Goal: Task Accomplishment & Management: Complete application form

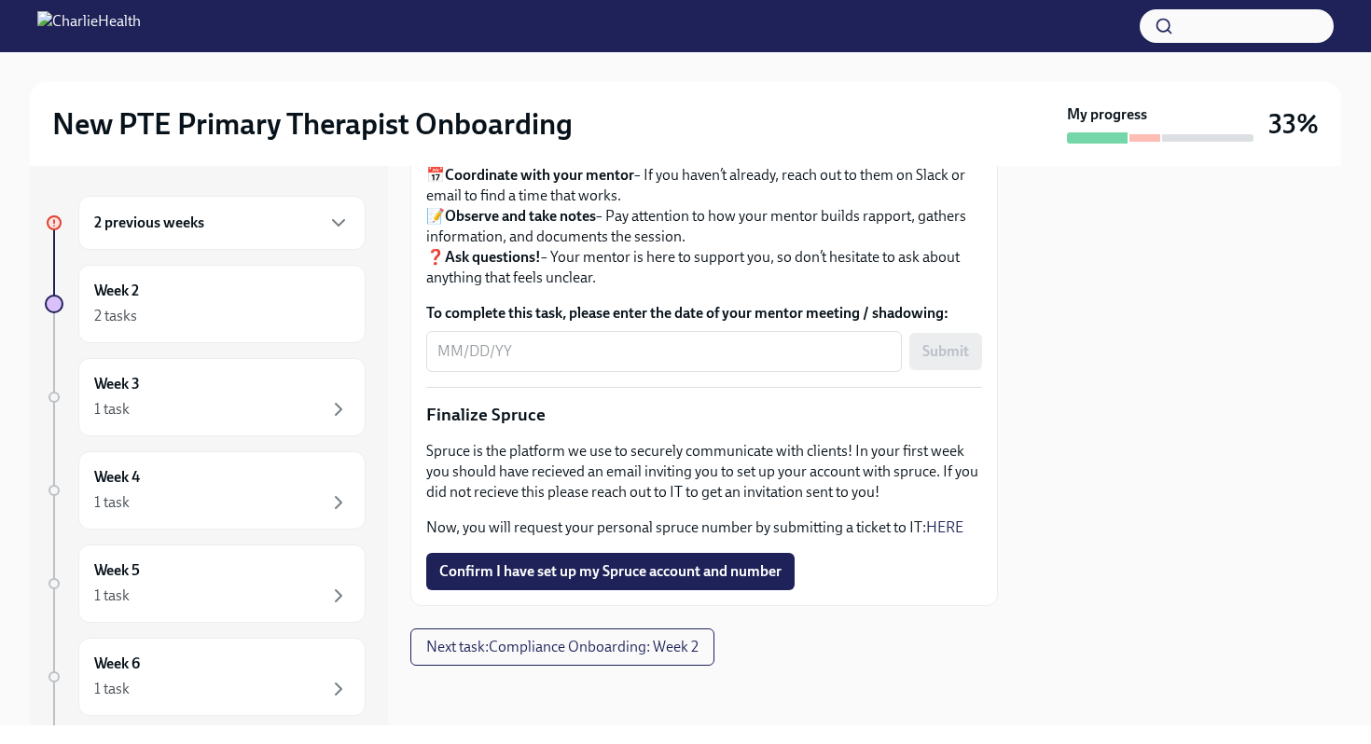
scroll to position [2188, 0]
click at [251, 402] on div "1 task" at bounding box center [222, 409] width 256 height 22
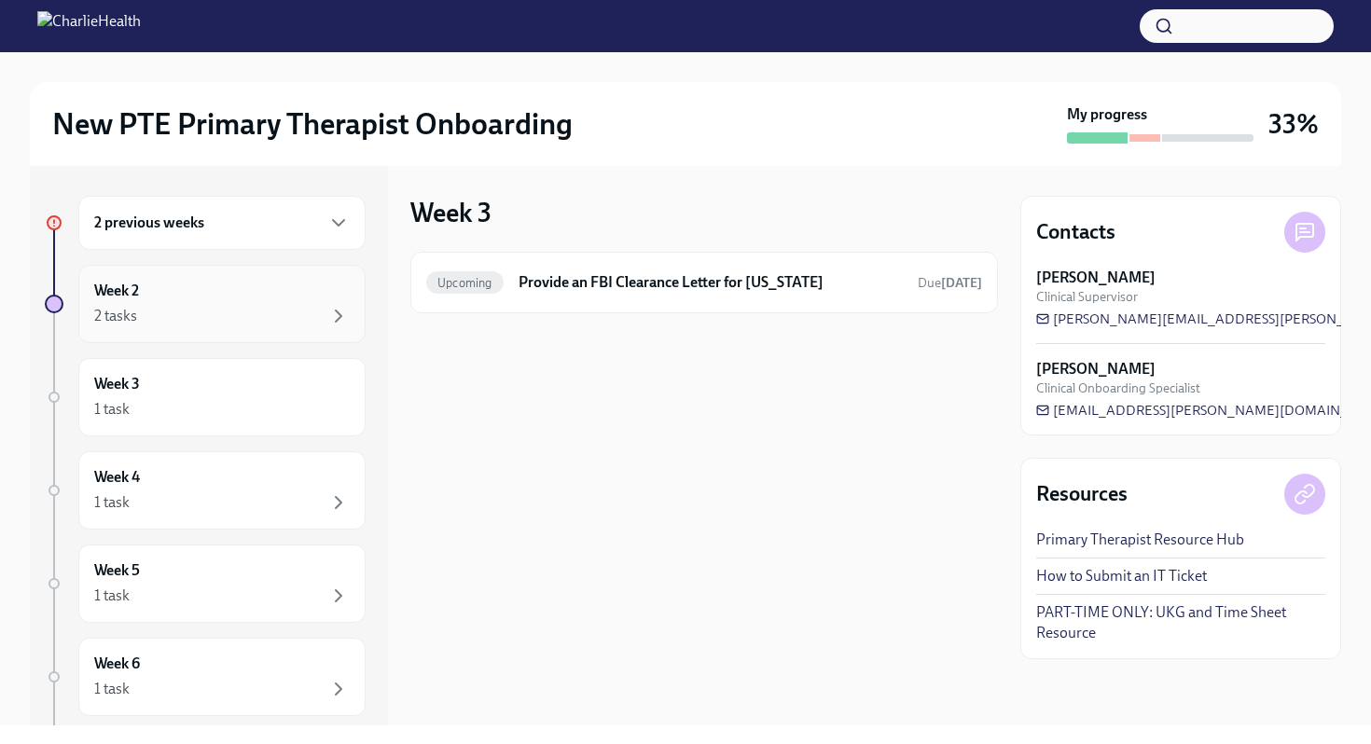
click at [182, 307] on div "2 tasks" at bounding box center [222, 316] width 256 height 22
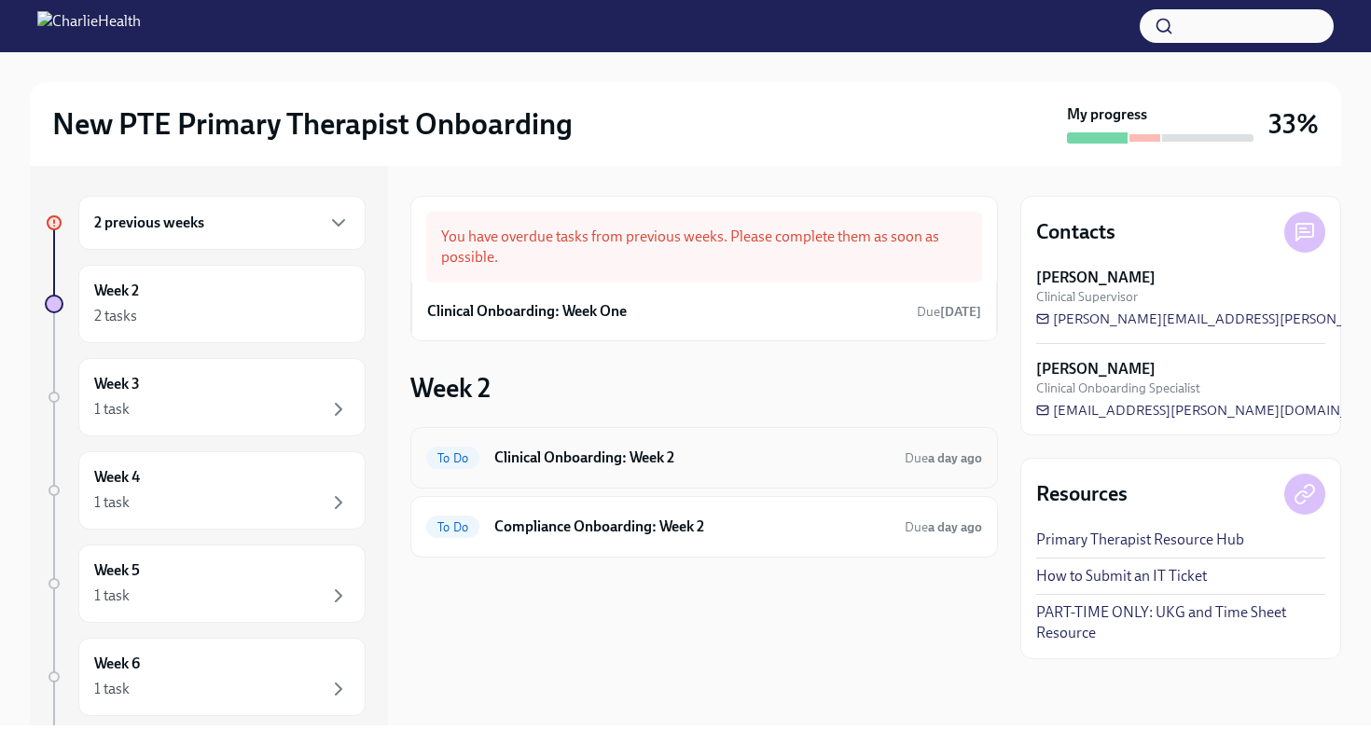
click at [629, 477] on div "To Do Clinical Onboarding: Week 2 Due a day ago" at bounding box center [703, 458] width 587 height 62
click at [700, 525] on h6 "Compliance Onboarding: Week 2" at bounding box center [691, 527] width 395 height 21
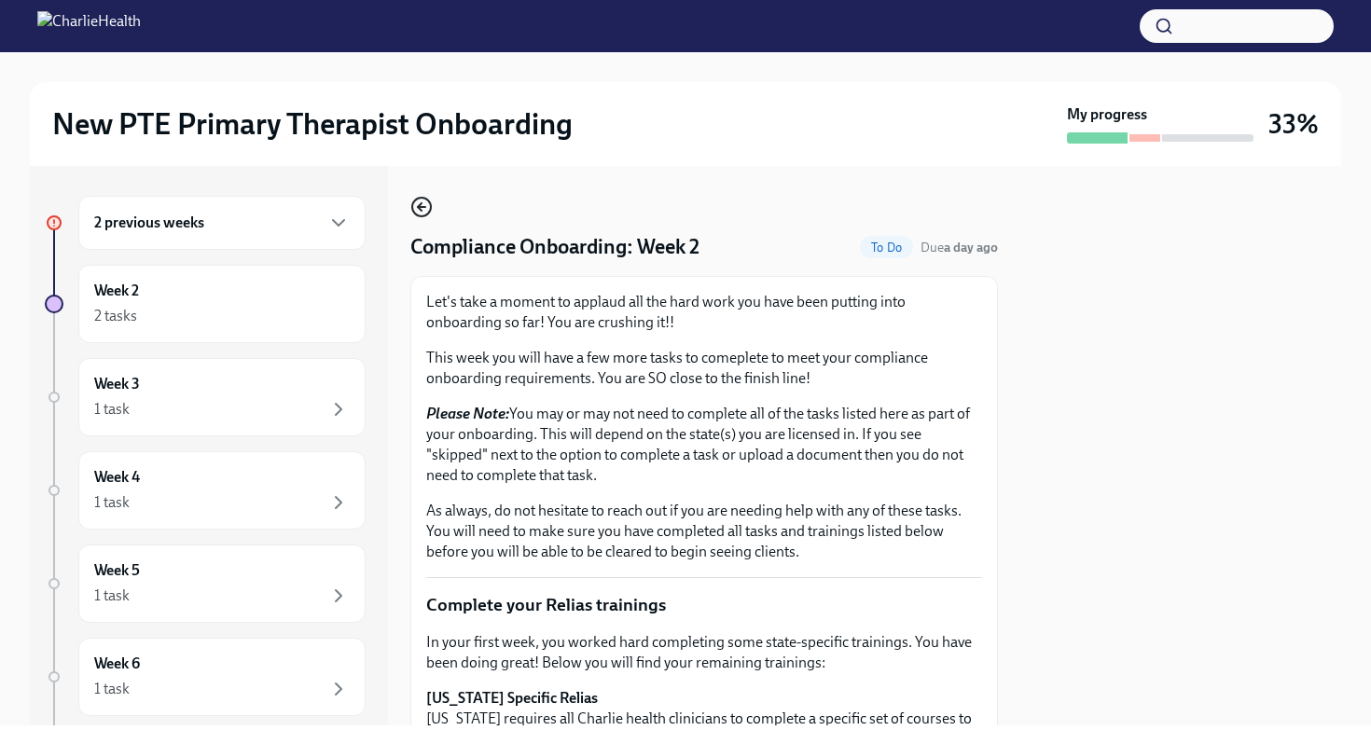
click at [425, 210] on icon "button" at bounding box center [421, 207] width 22 height 22
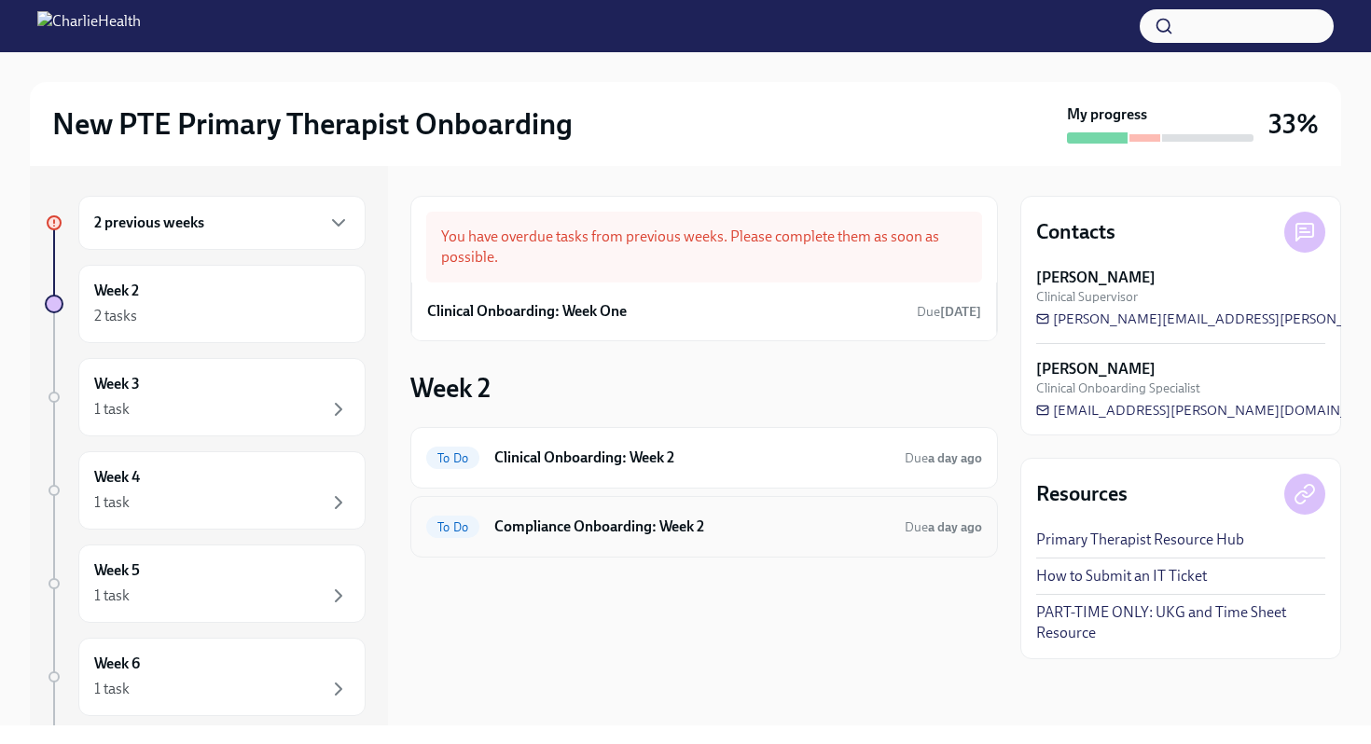
click at [625, 545] on div "To Do Compliance Onboarding: Week 2 Due a day ago" at bounding box center [703, 527] width 587 height 62
click at [659, 524] on h6 "Compliance Onboarding: Week 2" at bounding box center [691, 527] width 395 height 21
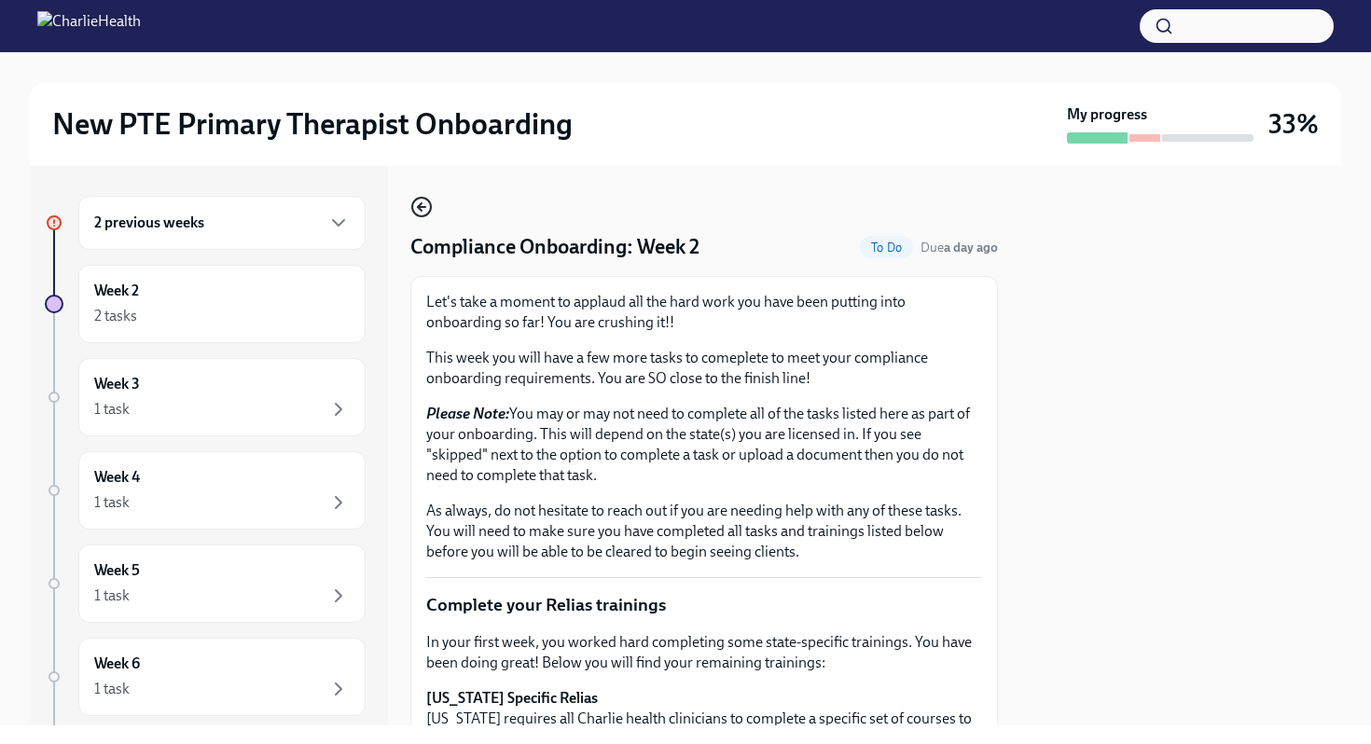
click at [426, 206] on icon "button" at bounding box center [421, 207] width 22 height 22
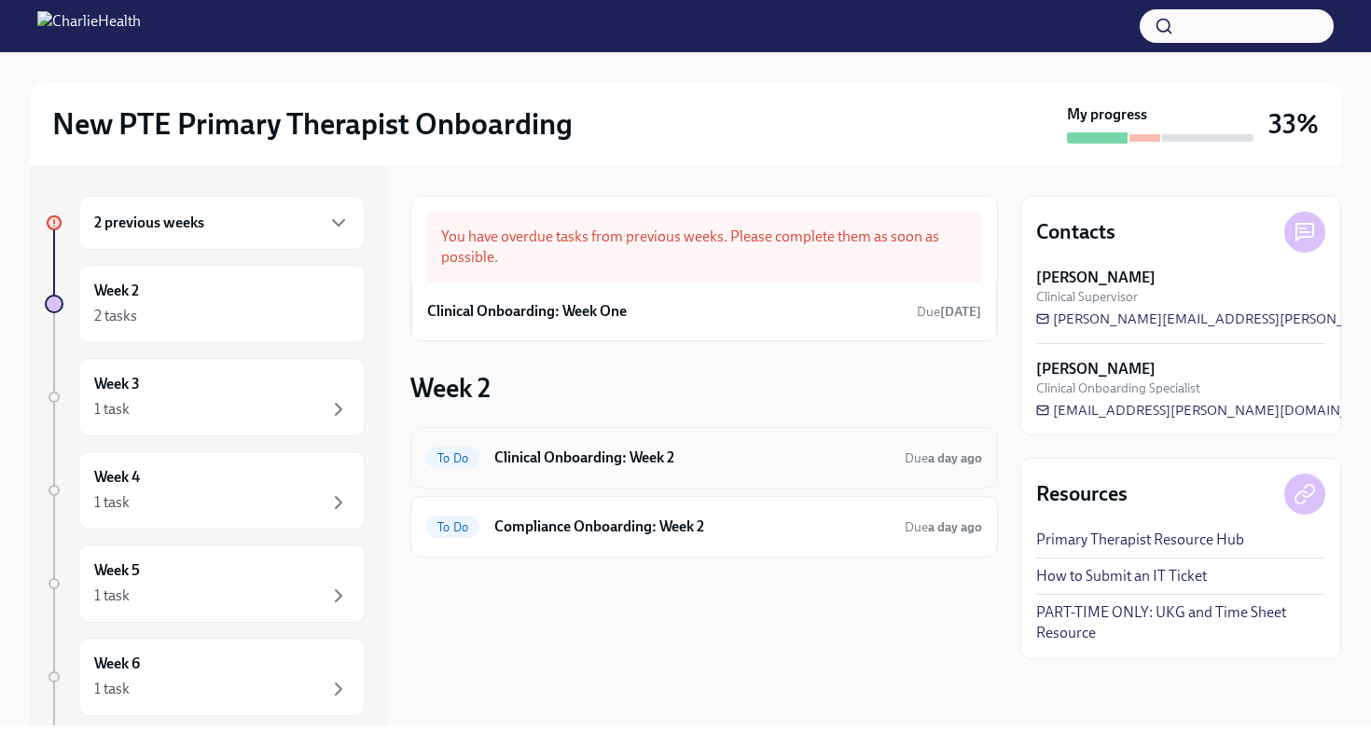
click at [522, 466] on h6 "Clinical Onboarding: Week 2" at bounding box center [691, 458] width 395 height 21
